Goal: Check status: Check status

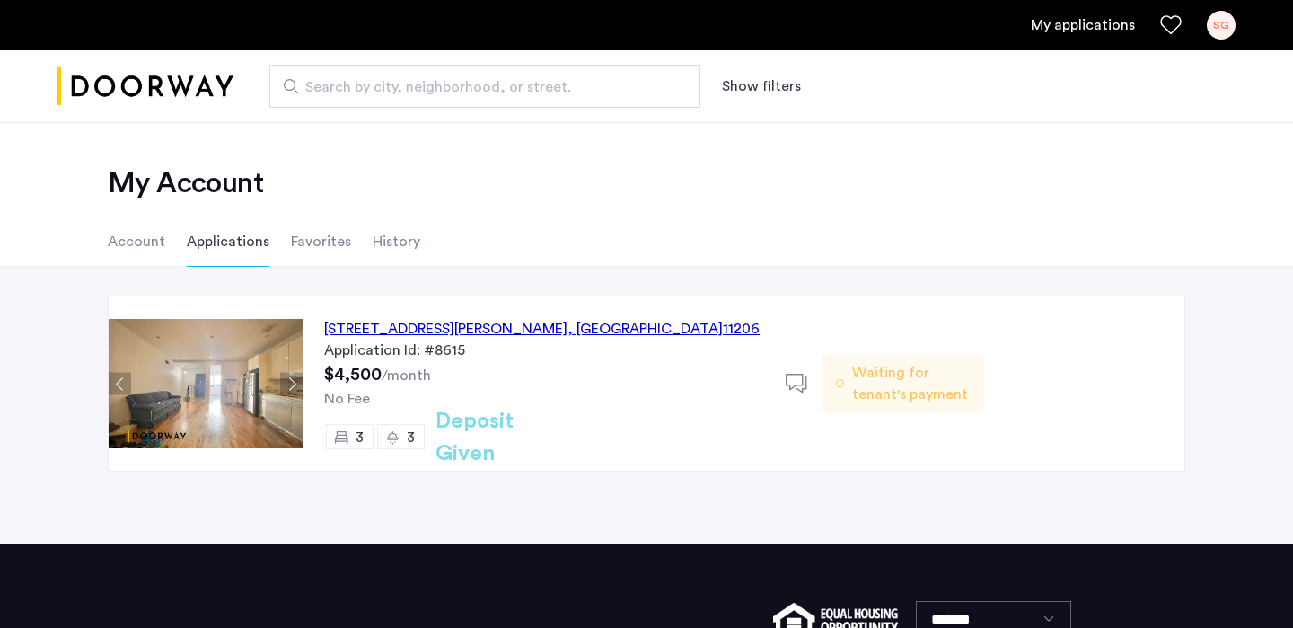
drag, startPoint x: 0, startPoint y: 0, endPoint x: 956, endPoint y: 130, distance: 965.2
click at [956, 130] on div "My Account Account Applications Favorites History" at bounding box center [646, 194] width 1293 height 145
click at [508, 434] on h2 "Deposit Given" at bounding box center [507, 437] width 143 height 65
click at [506, 326] on div "268A Throop Avenue, Unit 1, Brooklyn , NY 11206" at bounding box center [542, 329] width 436 height 22
